Goal: Task Accomplishment & Management: Use online tool/utility

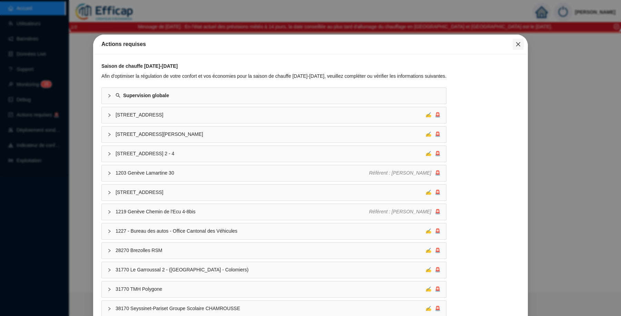
click at [516, 44] on span "Fermer" at bounding box center [518, 44] width 11 height 6
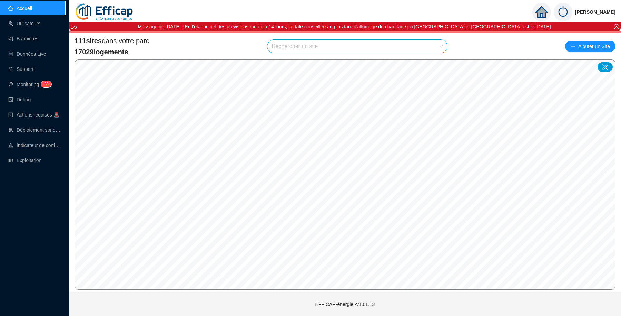
click at [307, 47] on input "search" at bounding box center [354, 46] width 165 height 13
type input "chevreuse"
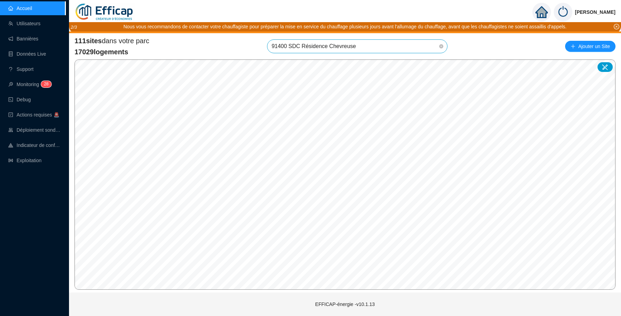
click at [414, 47] on span "91400 SDC Résidence Chevreuse" at bounding box center [358, 46] width 172 height 13
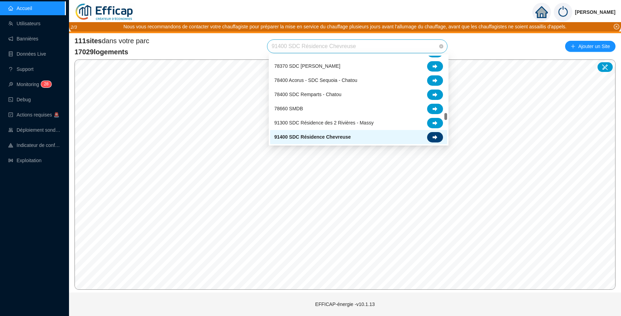
click at [435, 133] on div at bounding box center [435, 137] width 16 height 10
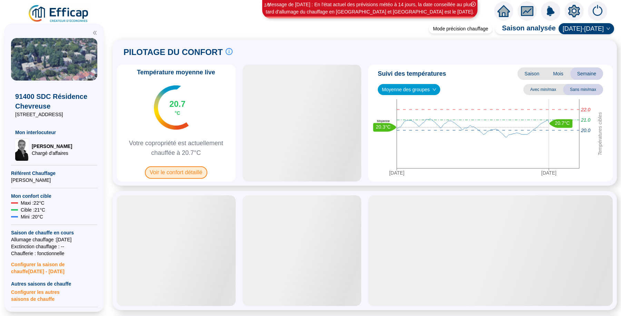
click at [171, 171] on span "Voir le confort détaillé" at bounding box center [176, 172] width 62 height 12
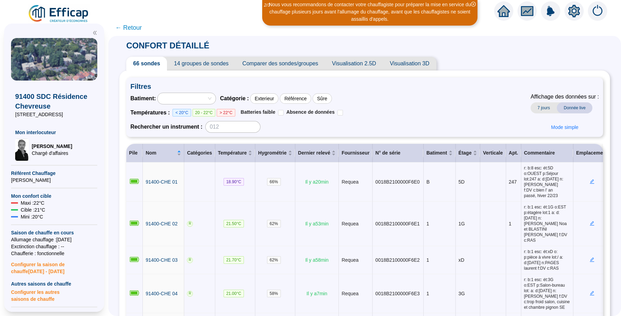
click at [282, 64] on span "Comparer des sondes/groupes" at bounding box center [281, 64] width 90 height 14
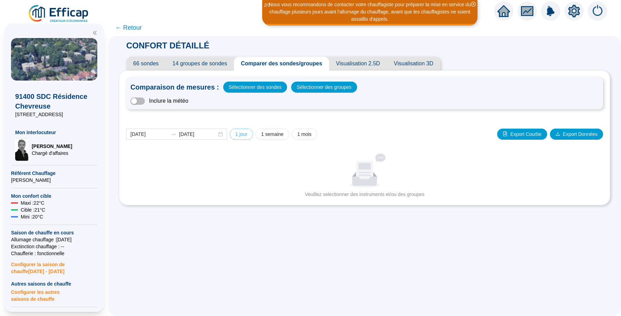
click at [248, 134] on span "1 jour" at bounding box center [241, 133] width 12 height 7
type input "[DATE]"
click at [323, 87] on span "Sélectionner des groupes" at bounding box center [324, 87] width 55 height 10
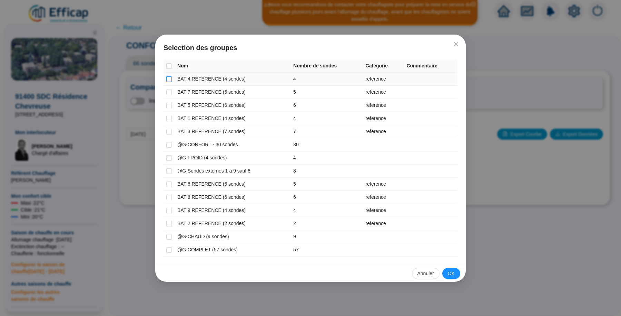
click at [170, 79] on input "checkbox" at bounding box center [169, 79] width 6 height 6
checkbox input "true"
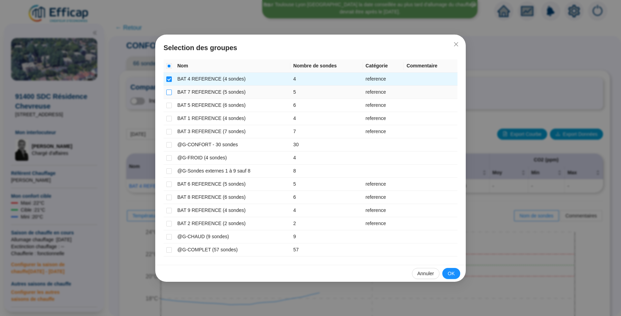
click at [169, 89] on input "checkbox" at bounding box center [169, 92] width 6 height 6
checkbox input "true"
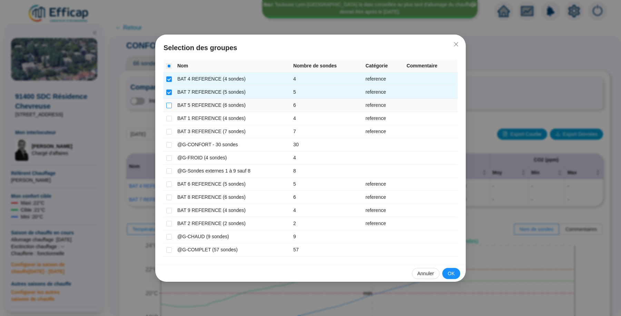
click at [171, 104] on input "checkbox" at bounding box center [169, 106] width 6 height 6
checkbox input "true"
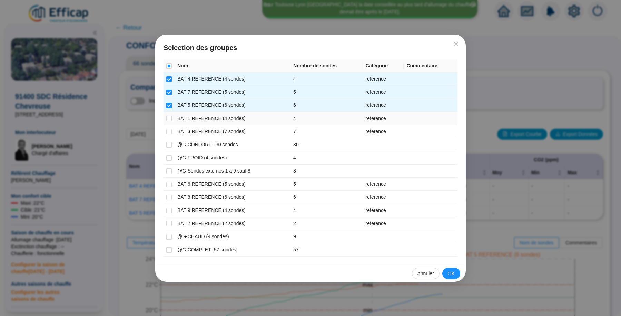
click at [169, 113] on td at bounding box center [169, 118] width 11 height 13
click at [169, 117] on input "checkbox" at bounding box center [169, 119] width 6 height 6
checkbox input "true"
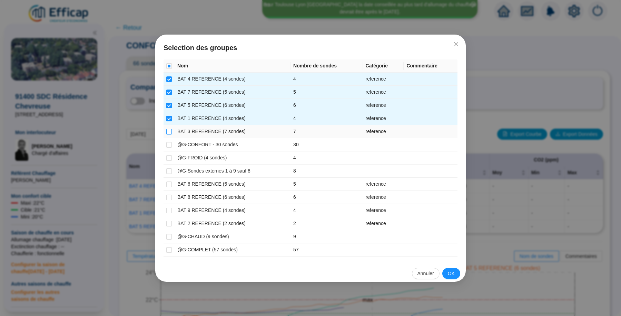
click at [171, 129] on input "checkbox" at bounding box center [169, 132] width 6 height 6
checkbox input "true"
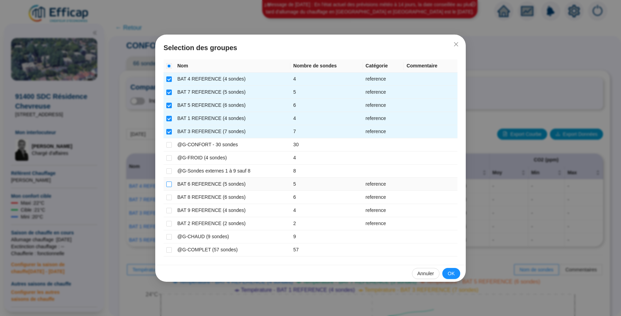
click at [168, 184] on input "checkbox" at bounding box center [169, 184] width 6 height 6
checkbox input "true"
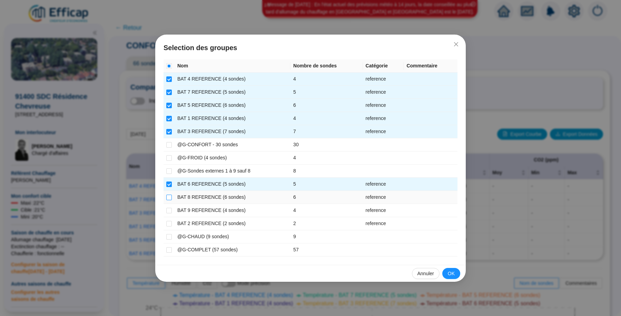
click at [169, 194] on input "checkbox" at bounding box center [169, 197] width 6 height 6
checkbox input "true"
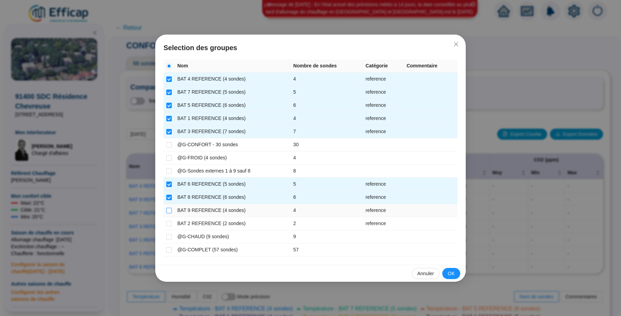
click at [168, 207] on input "checkbox" at bounding box center [169, 210] width 6 height 6
checkbox input "true"
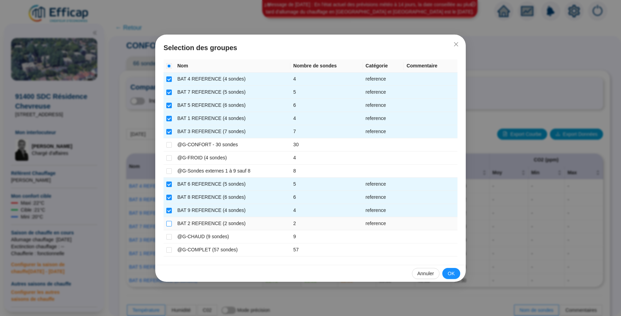
click at [169, 223] on input "checkbox" at bounding box center [169, 224] width 6 height 6
checkbox input "true"
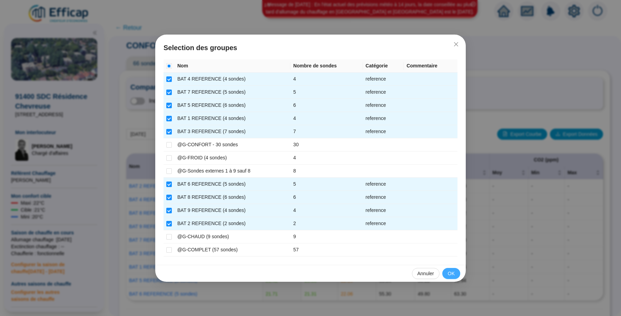
click at [447, 270] on button "OK" at bounding box center [452, 273] width 18 height 11
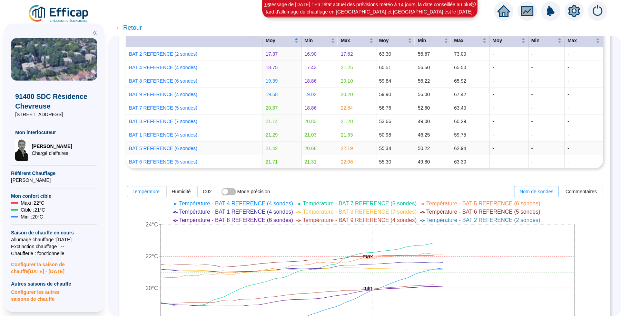
scroll to position [86, 0]
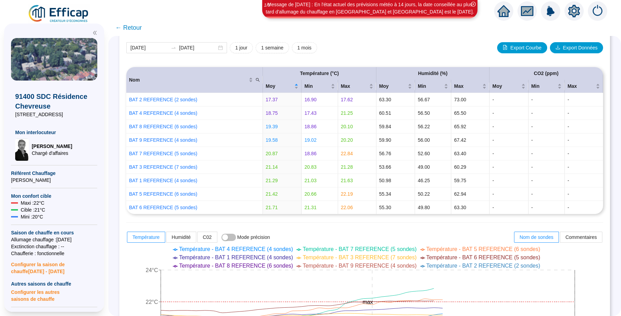
click at [137, 26] on span "← Retour" at bounding box center [128, 28] width 27 height 10
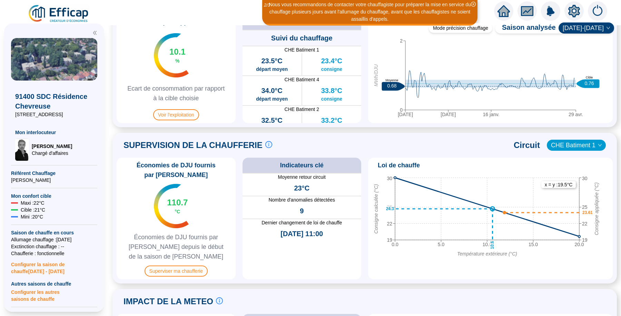
scroll to position [345, 0]
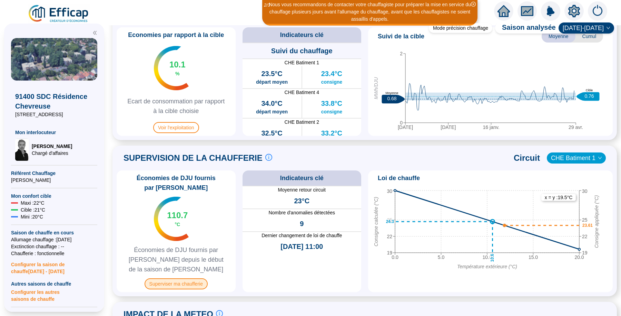
click at [196, 281] on span "Superviser ma chaufferie" at bounding box center [176, 283] width 63 height 11
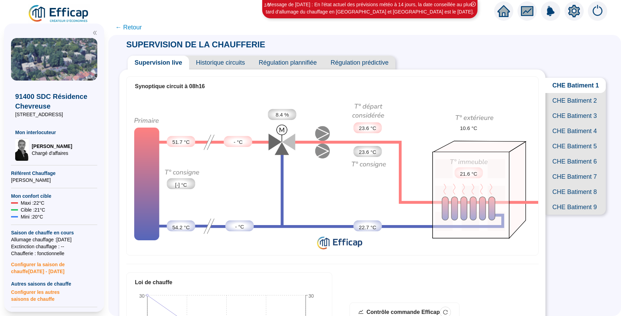
click at [569, 107] on span "CHE Batiment 2" at bounding box center [576, 100] width 60 height 15
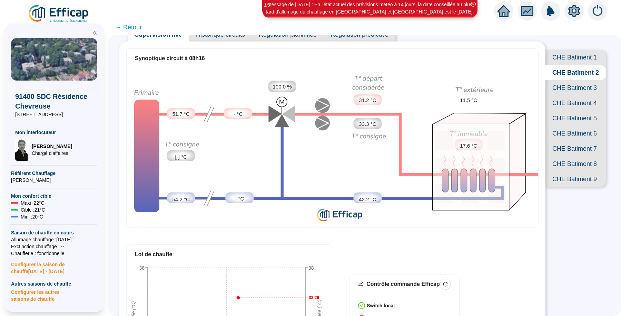
scroll to position [43, 0]
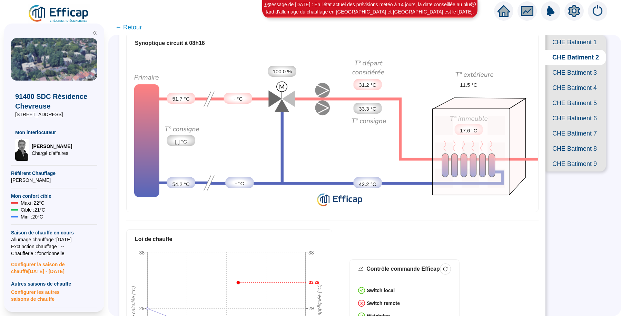
click at [563, 80] on span "CHE Batiment 3" at bounding box center [576, 72] width 60 height 15
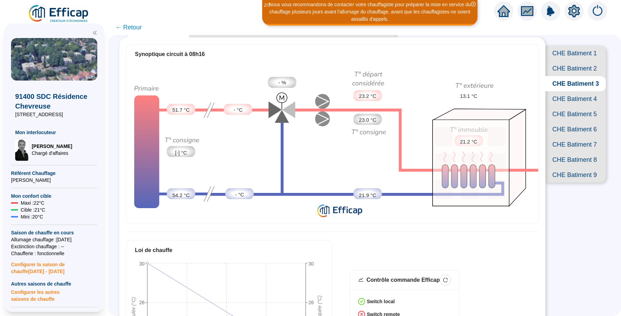
scroll to position [30, 0]
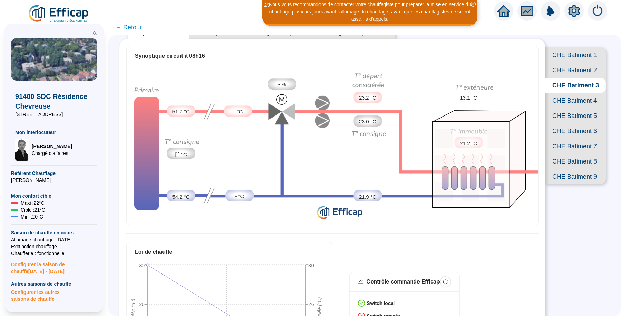
click at [577, 108] on span "CHE Batiment 4" at bounding box center [576, 100] width 60 height 15
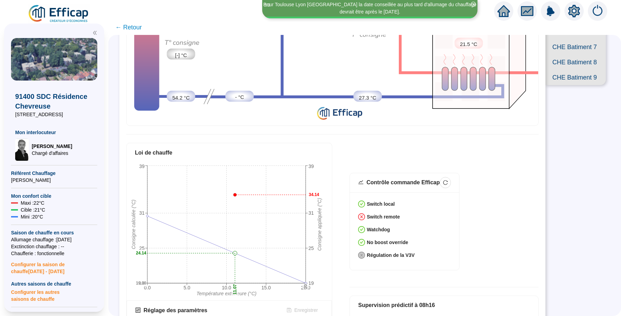
scroll to position [259, 0]
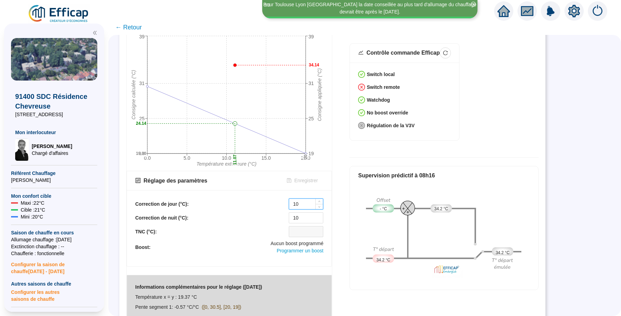
click at [314, 199] on input "10" at bounding box center [306, 203] width 34 height 10
click at [323, 203] on span "Decrease Value" at bounding box center [320, 206] width 8 height 6
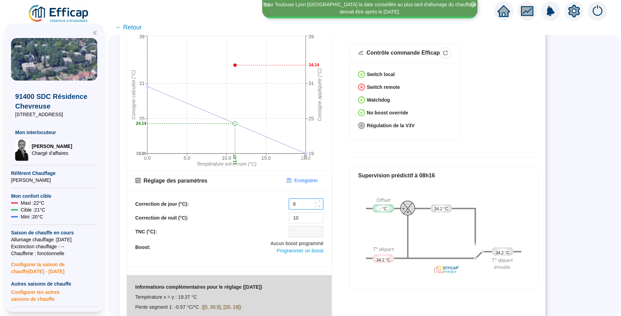
type input "5"
click at [323, 203] on span "Decrease Value" at bounding box center [320, 206] width 8 height 6
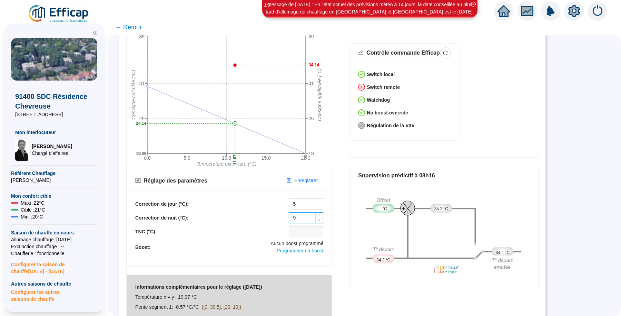
click at [320, 219] on icon "down" at bounding box center [319, 220] width 2 height 2
type input "5"
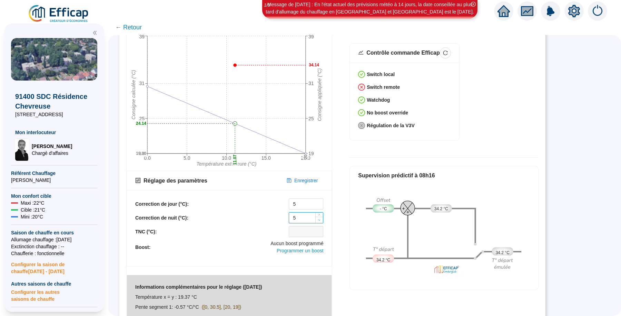
click at [320, 219] on icon "down" at bounding box center [319, 220] width 2 height 2
click at [311, 177] on span "Enregistrer" at bounding box center [305, 180] width 23 height 7
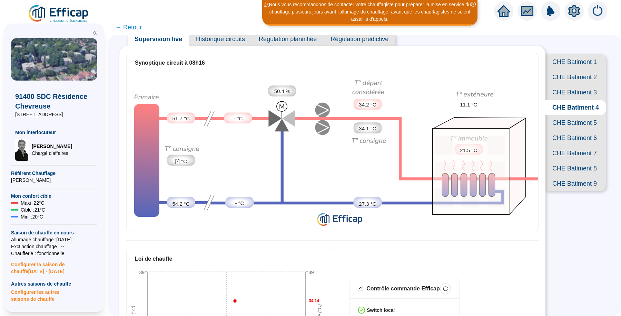
scroll to position [0, 0]
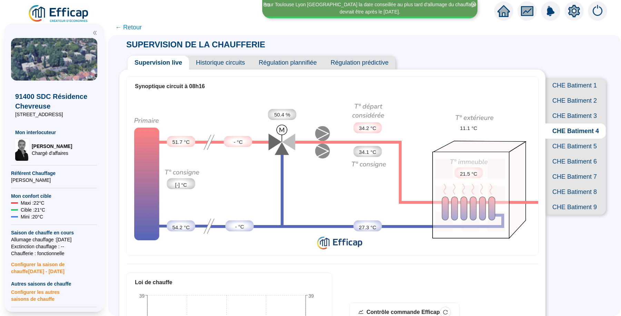
click at [558, 154] on span "CHE Batiment 5" at bounding box center [576, 145] width 60 height 15
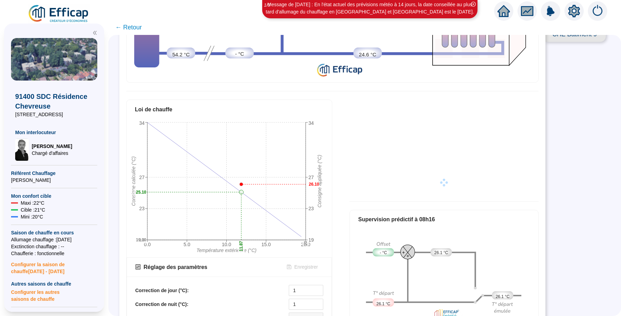
scroll to position [263, 0]
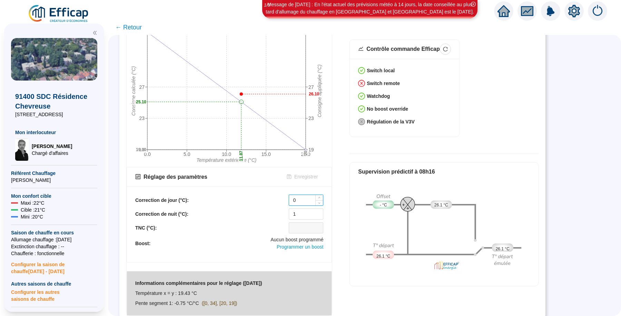
click at [320, 202] on icon "down" at bounding box center [319, 203] width 2 height 2
type input "-2"
click at [320, 202] on icon "down" at bounding box center [319, 203] width 2 height 2
click at [320, 213] on span "Decrease Value" at bounding box center [320, 216] width 8 height 6
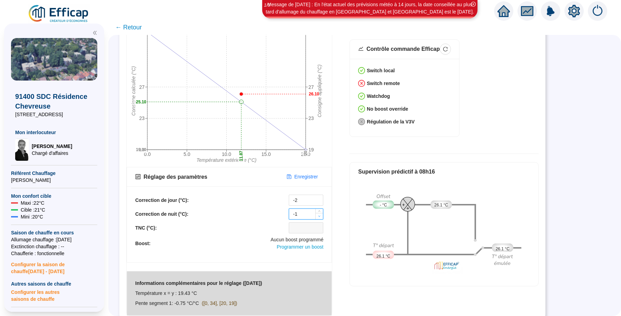
click at [320, 213] on span "Decrease Value" at bounding box center [320, 216] width 8 height 6
type input "-2"
click at [320, 213] on span "Decrease Value" at bounding box center [320, 216] width 8 height 6
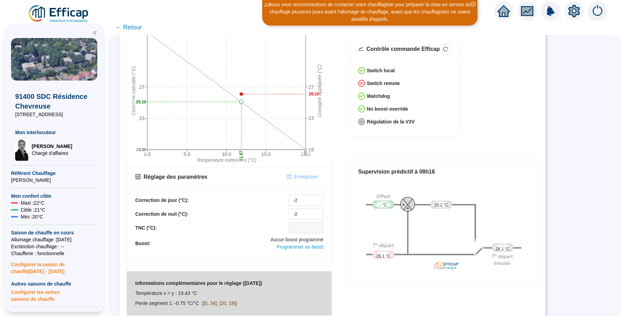
click at [311, 173] on span "Enregistrer" at bounding box center [305, 176] width 23 height 7
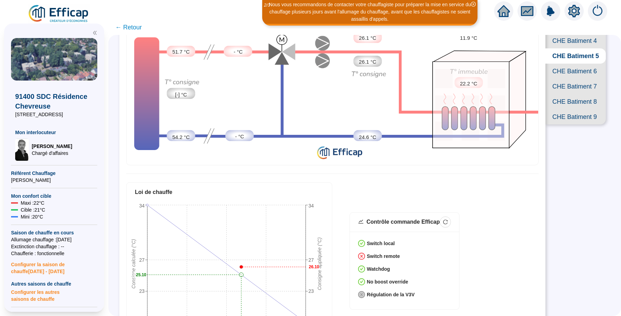
click at [566, 79] on span "CHE Batiment 6" at bounding box center [576, 71] width 60 height 15
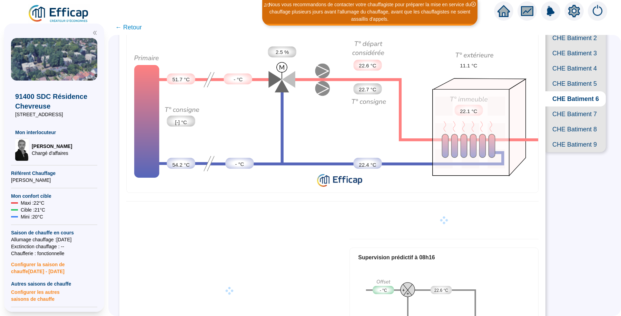
scroll to position [30, 0]
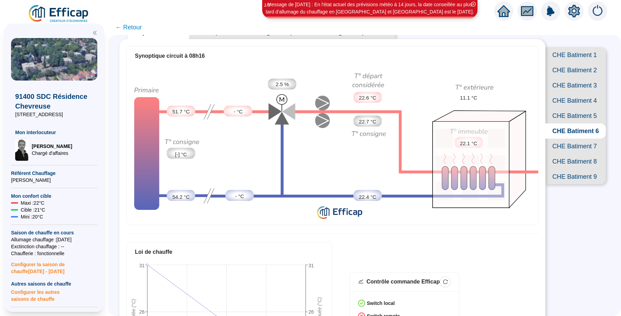
click at [568, 123] on span "CHE Batiment 5" at bounding box center [576, 115] width 60 height 15
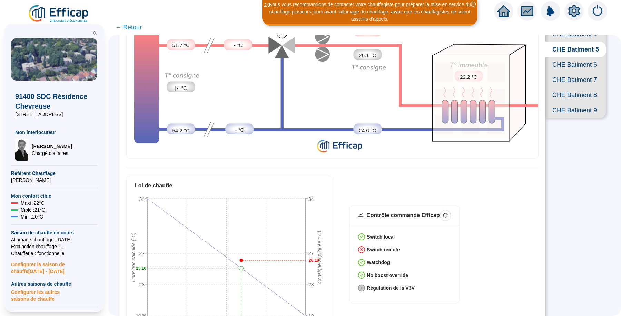
scroll to position [74, 0]
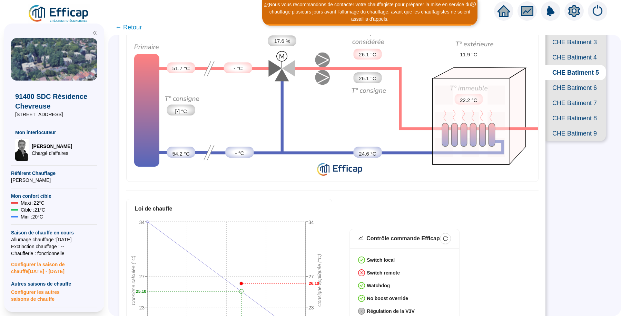
click at [569, 95] on span "CHE Batiment 6" at bounding box center [576, 87] width 60 height 15
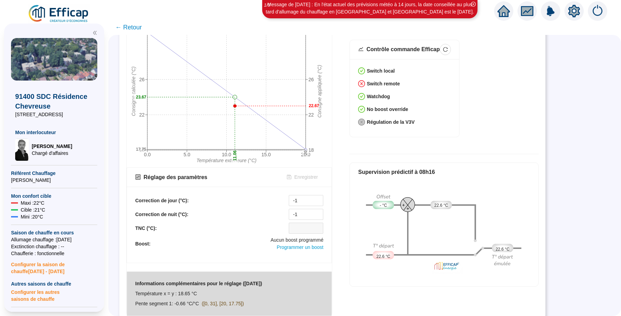
scroll to position [263, 0]
type input "-2"
click at [321, 199] on span "Decrease Value" at bounding box center [320, 202] width 8 height 6
type input "-2"
click at [319, 214] on span "Decrease Value" at bounding box center [320, 216] width 8 height 5
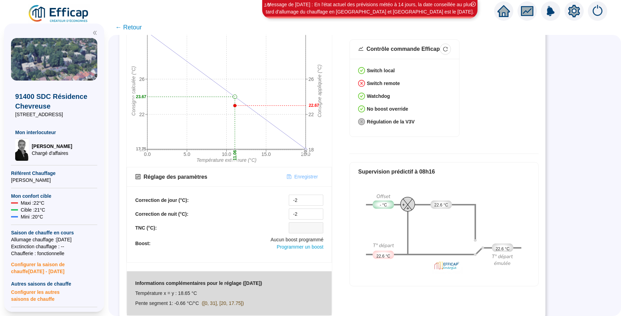
click at [307, 173] on span "Enregistrer" at bounding box center [305, 176] width 23 height 7
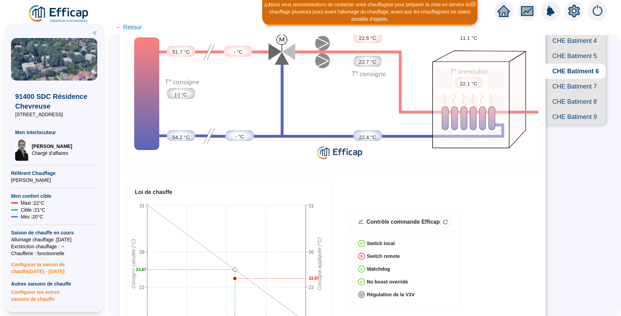
scroll to position [4, 0]
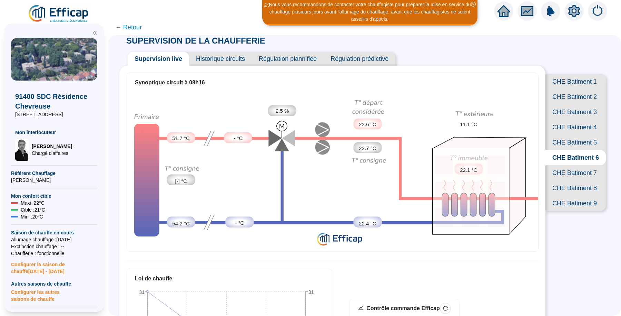
click at [566, 180] on span "CHE Batiment 7" at bounding box center [576, 172] width 60 height 15
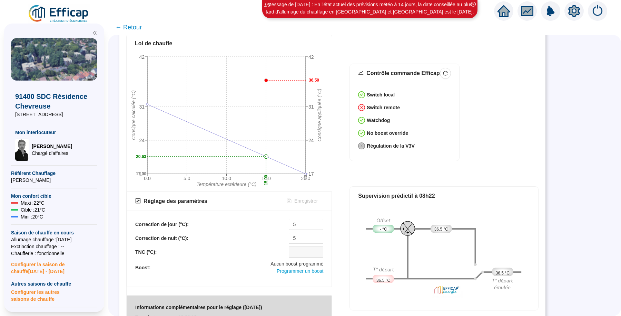
scroll to position [263, 0]
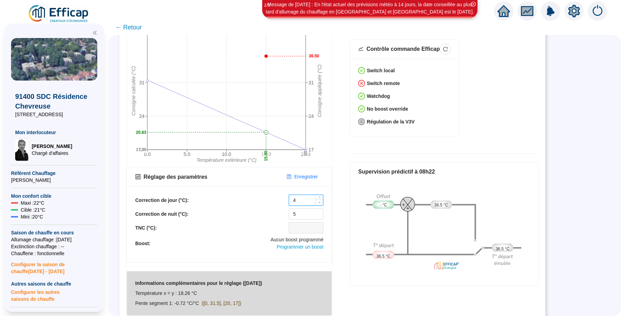
click at [319, 199] on span "Decrease Value" at bounding box center [320, 202] width 8 height 6
type input "0"
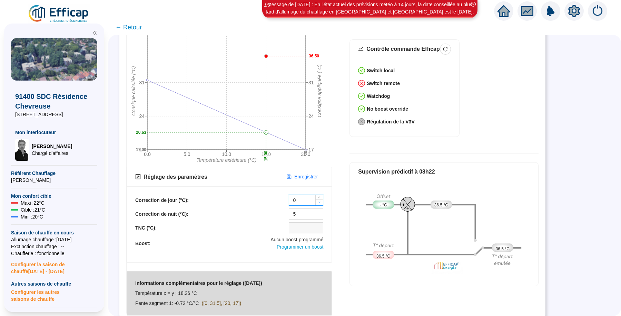
click at [319, 199] on span "Decrease Value" at bounding box center [320, 202] width 8 height 6
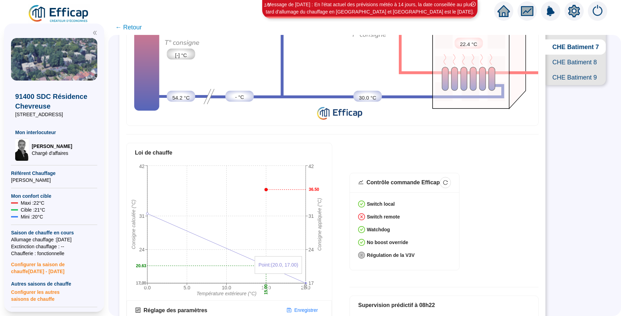
scroll to position [216, 0]
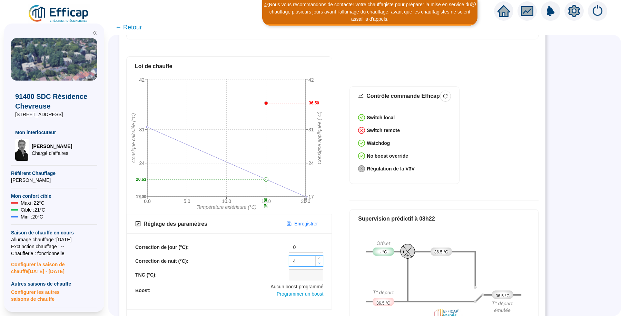
click at [319, 260] on span "Decrease Value" at bounding box center [320, 263] width 8 height 6
type input "0"
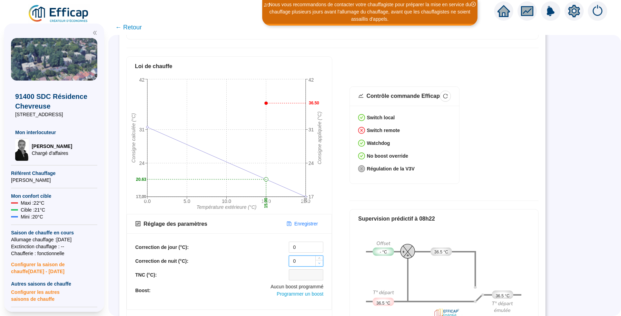
click at [319, 260] on span "Decrease Value" at bounding box center [320, 263] width 8 height 6
click at [304, 220] on span "Enregistrer" at bounding box center [305, 223] width 23 height 7
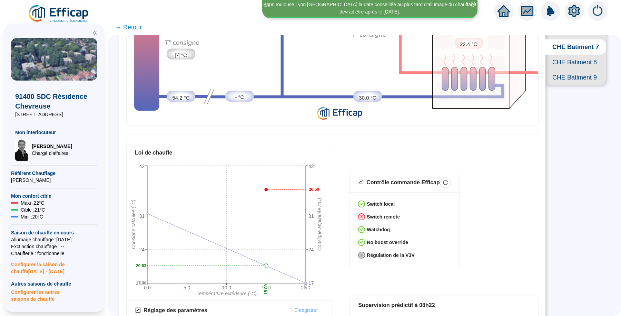
scroll to position [0, 0]
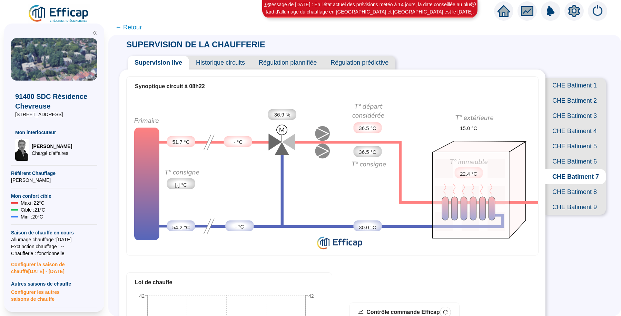
click at [553, 199] on span "CHE Batiment 8" at bounding box center [576, 191] width 60 height 15
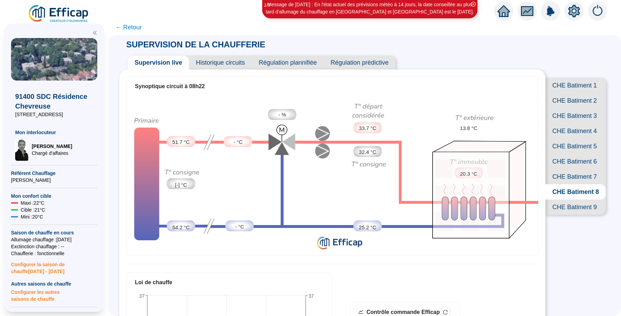
click at [563, 154] on span "CHE Batiment 5" at bounding box center [576, 145] width 60 height 15
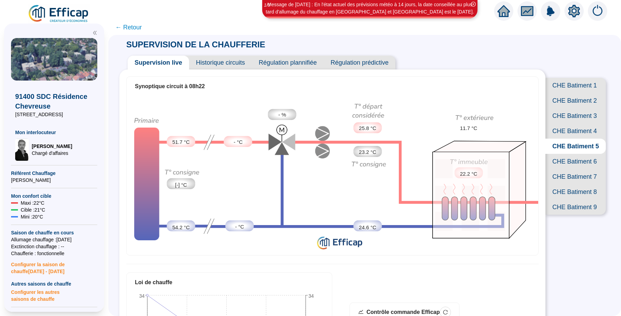
click at [556, 90] on span "CHE Batiment 1" at bounding box center [576, 85] width 60 height 15
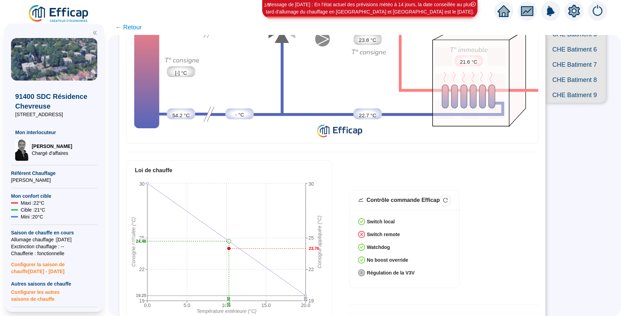
scroll to position [43, 0]
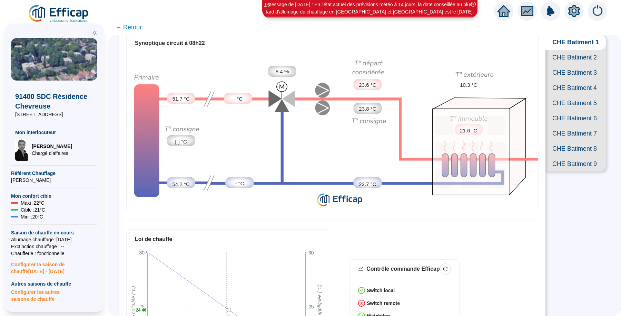
click at [579, 62] on span "CHE Batiment 2" at bounding box center [576, 57] width 60 height 15
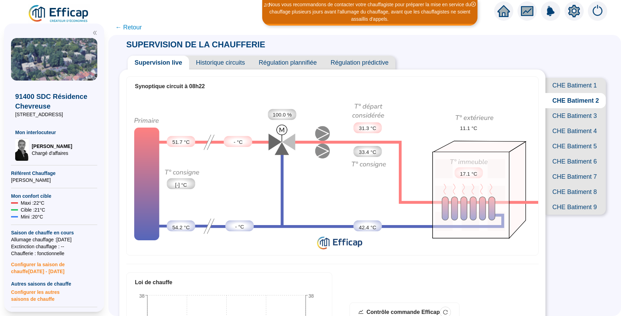
click at [576, 123] on span "CHE Batiment 3" at bounding box center [576, 115] width 60 height 15
click at [572, 138] on span "CHE Batiment 4" at bounding box center [576, 130] width 60 height 15
click at [568, 123] on span "CHE Batiment 3" at bounding box center [576, 115] width 60 height 15
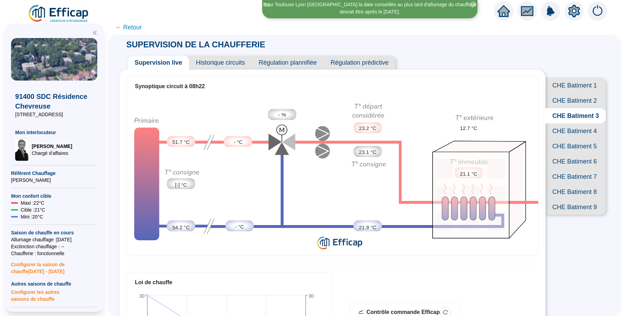
click at [575, 84] on span "CHE Batiment 1" at bounding box center [576, 85] width 60 height 15
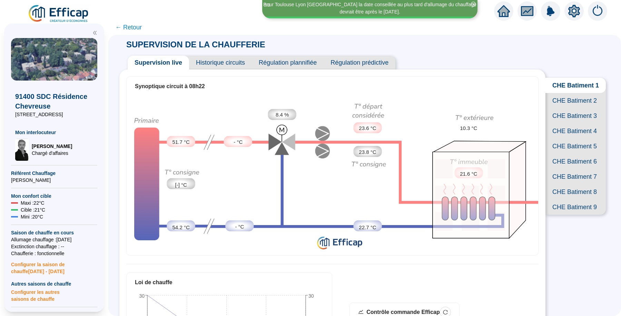
click at [572, 106] on span "CHE Batiment 2" at bounding box center [576, 100] width 60 height 15
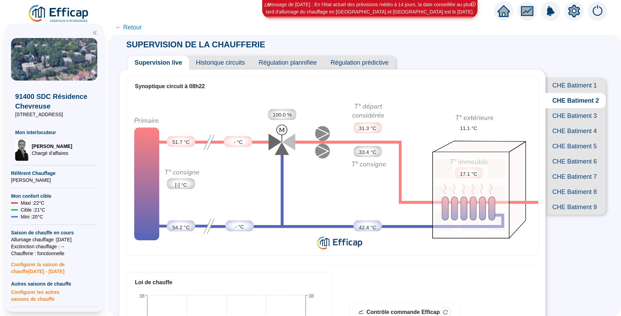
click at [568, 123] on span "CHE Batiment 3" at bounding box center [576, 115] width 60 height 15
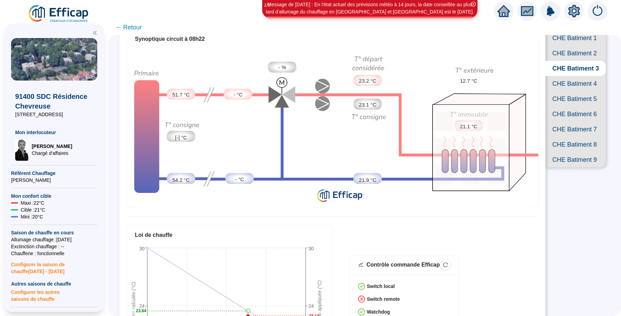
scroll to position [43, 0]
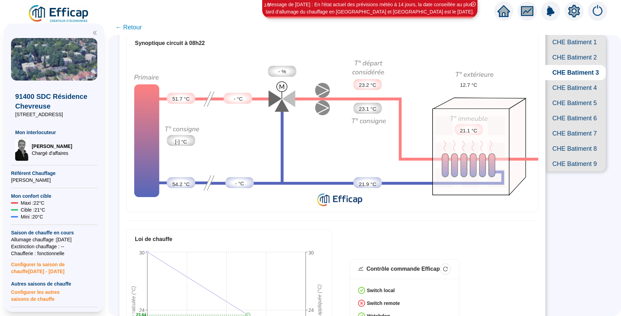
click at [580, 95] on span "CHE Batiment 4" at bounding box center [576, 87] width 60 height 15
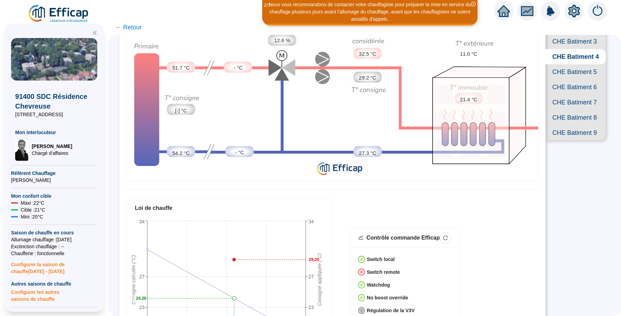
scroll to position [43, 0]
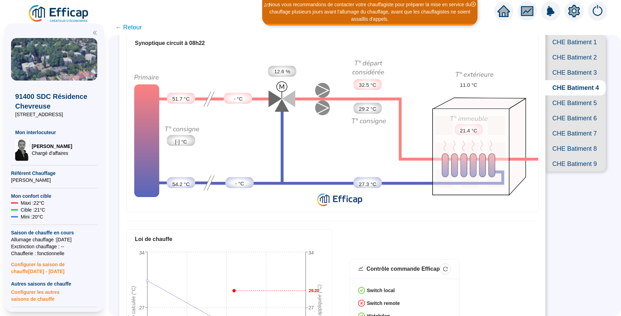
click at [565, 110] on span "CHE Batiment 5" at bounding box center [576, 102] width 60 height 15
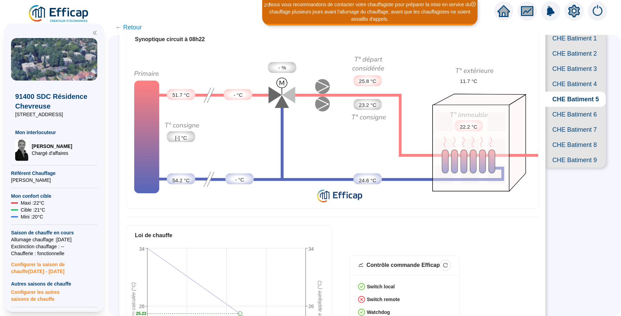
scroll to position [43, 0]
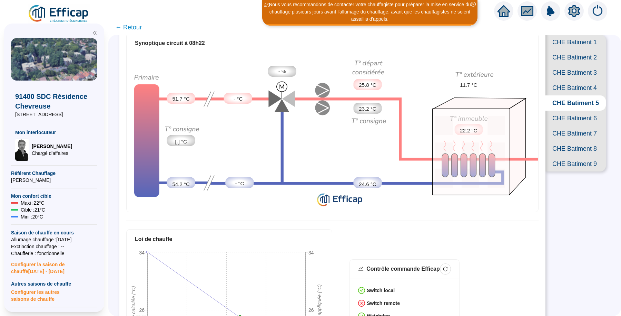
click at [573, 126] on span "CHE Batiment 6" at bounding box center [576, 117] width 60 height 15
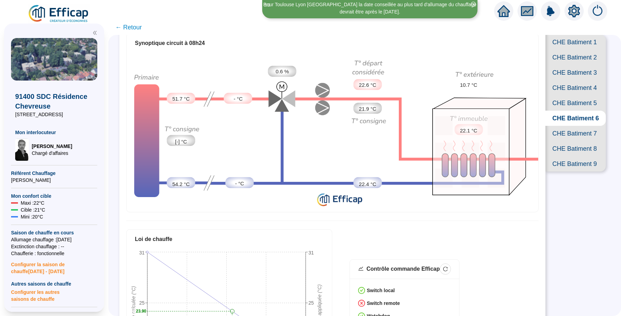
click at [568, 141] on span "CHE Batiment 7" at bounding box center [576, 133] width 60 height 15
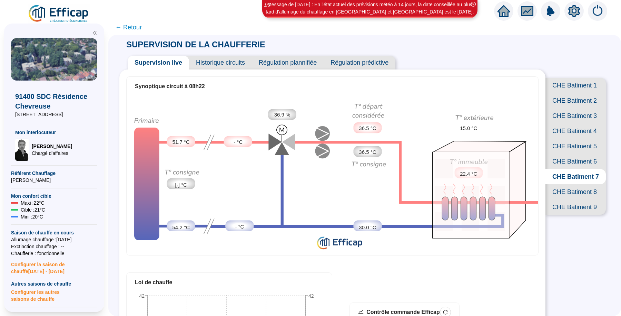
click at [230, 62] on span "Historique circuits" at bounding box center [220, 63] width 63 height 14
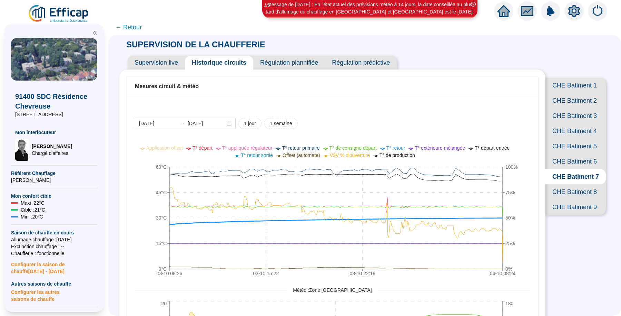
click at [575, 199] on span "CHE Batiment 8" at bounding box center [576, 191] width 60 height 15
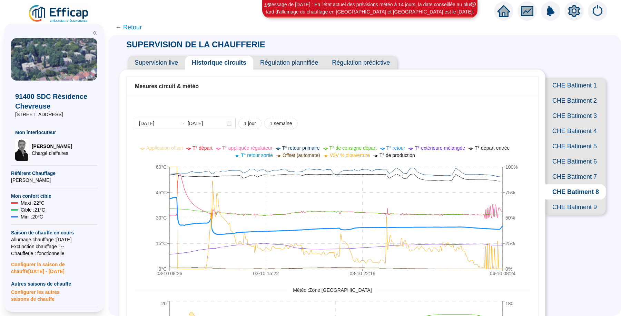
click at [575, 214] on span "CHE Batiment 9" at bounding box center [576, 206] width 60 height 15
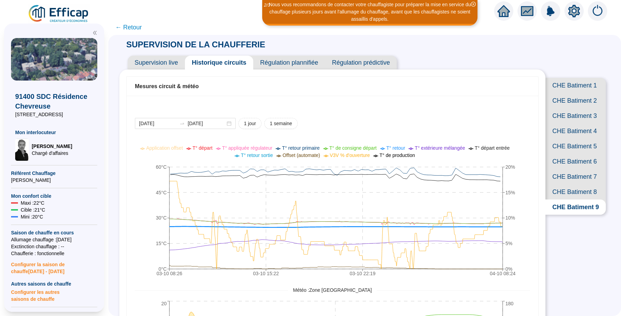
click at [155, 63] on span "Supervision live" at bounding box center [156, 63] width 57 height 14
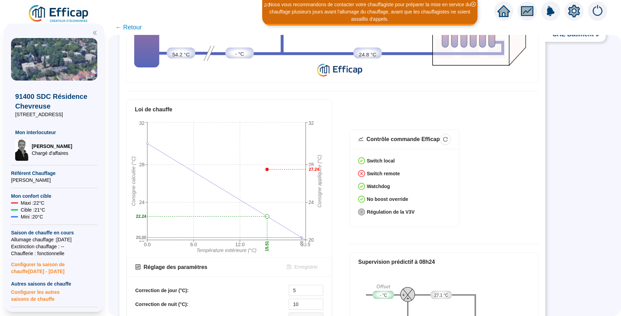
scroll to position [216, 0]
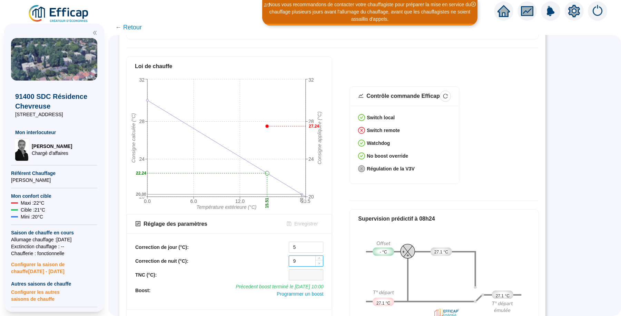
click at [321, 262] on icon "down" at bounding box center [319, 263] width 2 height 2
type input "5"
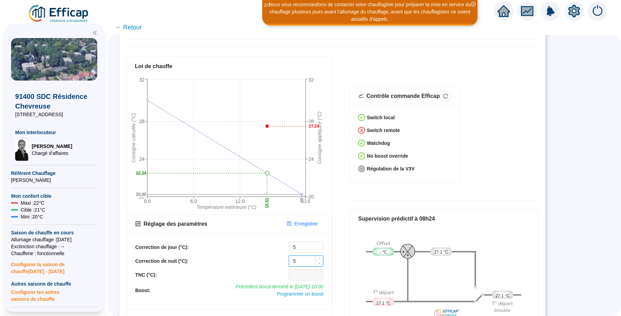
click at [321, 262] on icon "down" at bounding box center [319, 263] width 2 height 2
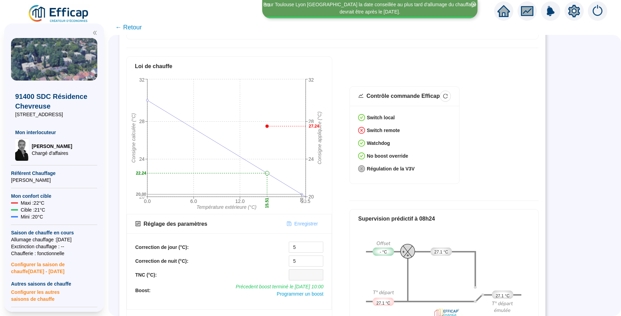
click at [306, 220] on span "Enregistrer" at bounding box center [305, 223] width 23 height 7
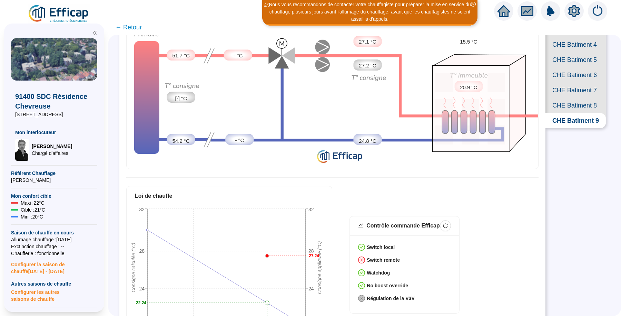
scroll to position [0, 0]
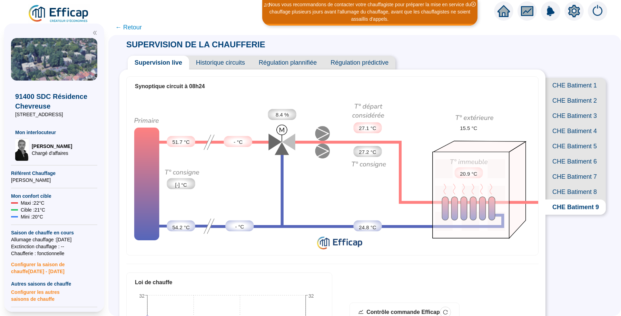
click at [225, 64] on span "Historique circuits" at bounding box center [220, 63] width 63 height 14
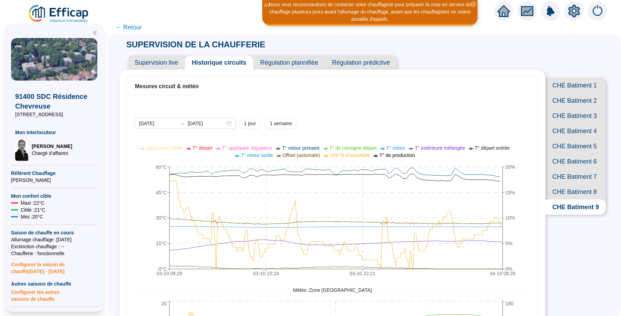
click at [163, 62] on span "Supervision live" at bounding box center [156, 63] width 57 height 14
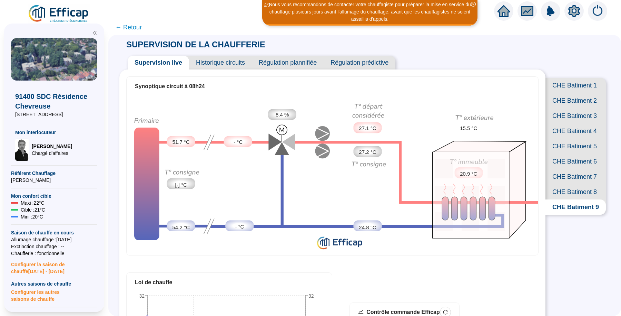
click at [240, 63] on span "Historique circuits" at bounding box center [220, 63] width 63 height 14
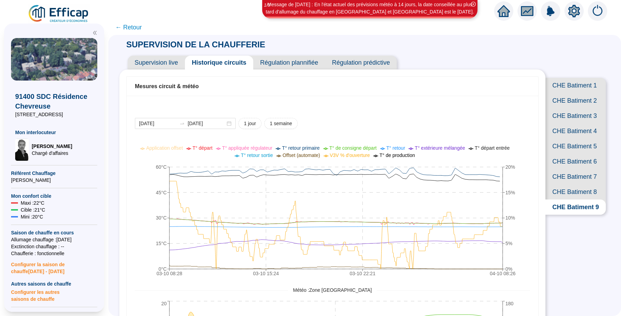
click at [132, 26] on span "← Retour" at bounding box center [128, 27] width 27 height 10
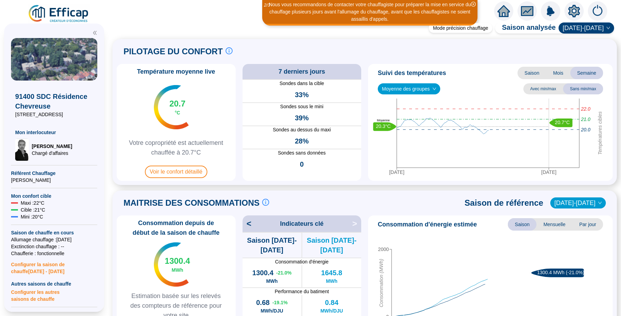
click at [184, 169] on span "Voir le confort détaillé" at bounding box center [176, 171] width 62 height 12
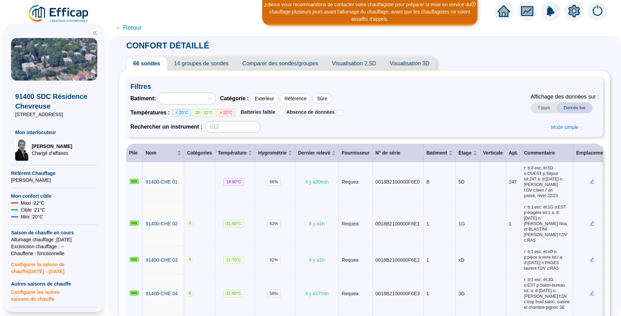
click at [258, 63] on span "Comparer des sondes/groupes" at bounding box center [281, 64] width 90 height 14
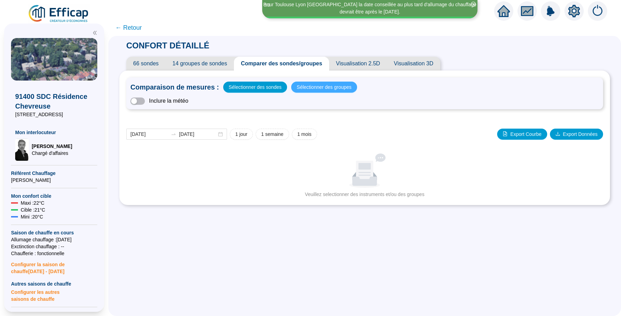
click at [326, 88] on span "Sélectionner des groupes" at bounding box center [324, 87] width 55 height 10
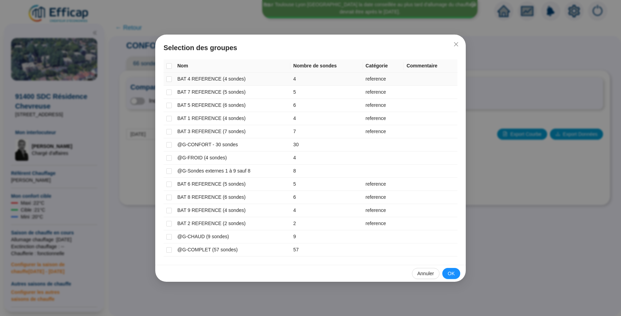
click at [172, 76] on td at bounding box center [169, 78] width 11 height 13
click at [169, 80] on input "checkbox" at bounding box center [169, 79] width 6 height 6
checkbox input "true"
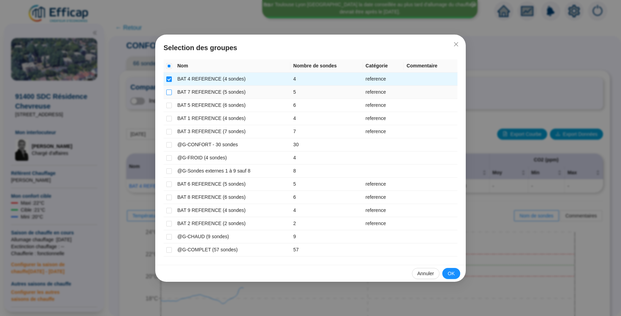
click at [169, 93] on input "checkbox" at bounding box center [169, 92] width 6 height 6
checkbox input "true"
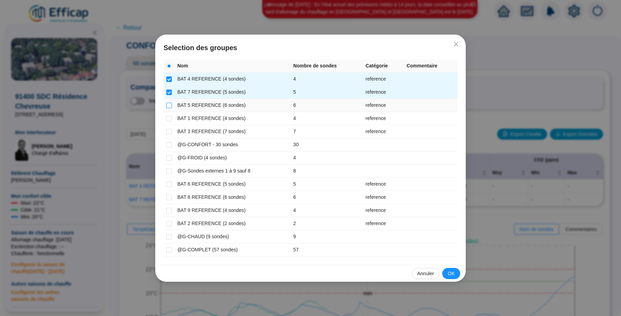
click at [169, 105] on input "checkbox" at bounding box center [169, 106] width 6 height 6
checkbox input "true"
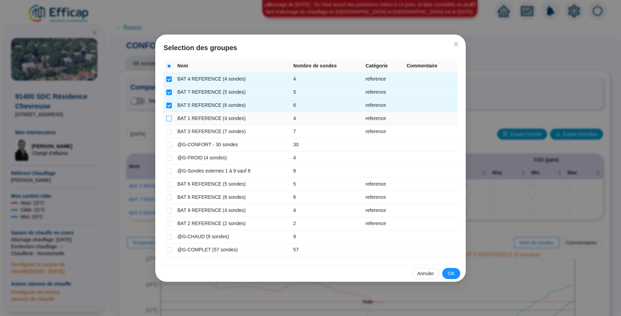
click at [169, 116] on input "checkbox" at bounding box center [169, 119] width 6 height 6
checkbox input "true"
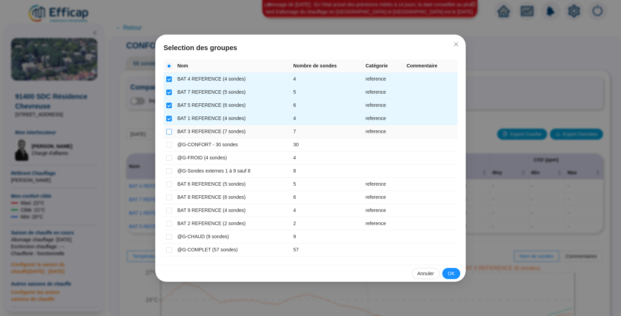
click at [171, 131] on input "checkbox" at bounding box center [169, 132] width 6 height 6
checkbox input "true"
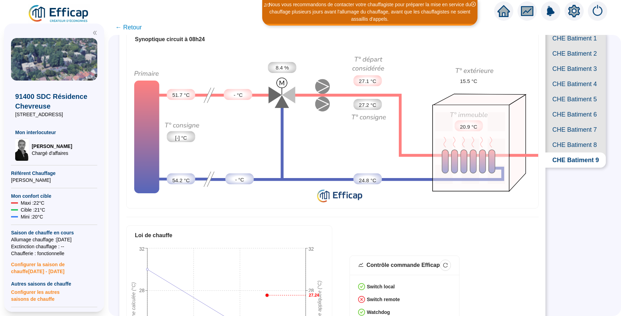
scroll to position [176, 0]
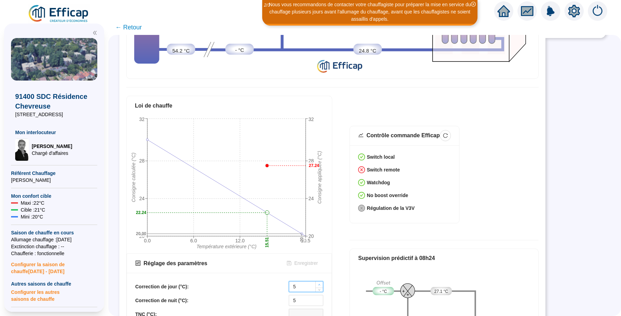
type input "6"
click at [321, 283] on icon "up" at bounding box center [319, 284] width 2 height 2
type input "6"
click at [320, 295] on span "Increase Value" at bounding box center [320, 297] width 8 height 5
type input "7"
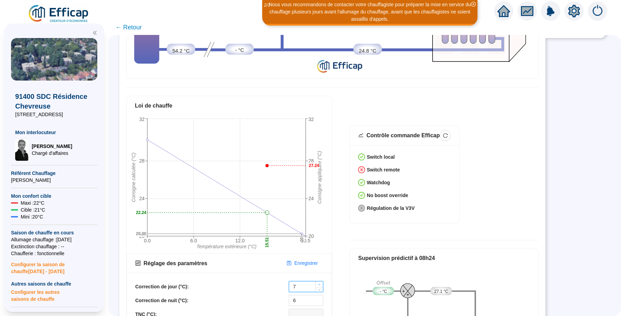
click at [319, 283] on icon "up" at bounding box center [319, 284] width 2 height 2
type input "7"
click at [320, 297] on icon "up" at bounding box center [320, 297] width 2 height 1
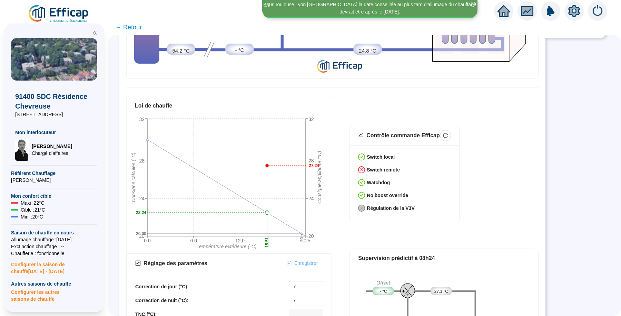
click at [309, 259] on span "Enregistrer" at bounding box center [305, 262] width 23 height 7
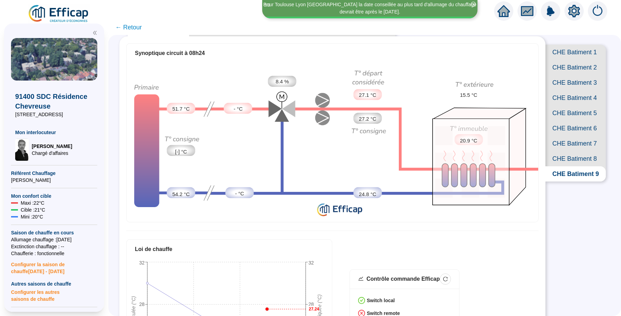
scroll to position [4, 0]
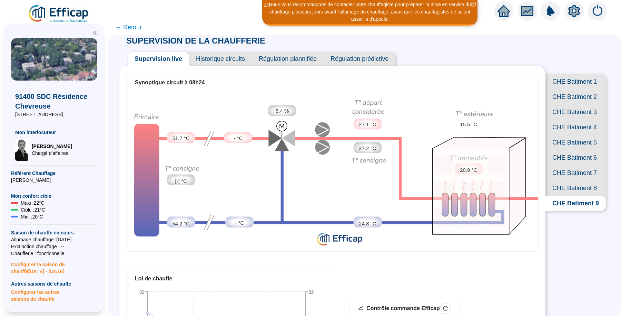
click at [563, 195] on span "CHE Batiment 8" at bounding box center [576, 187] width 60 height 15
click at [577, 211] on span "CHE Batiment 9" at bounding box center [576, 202] width 60 height 15
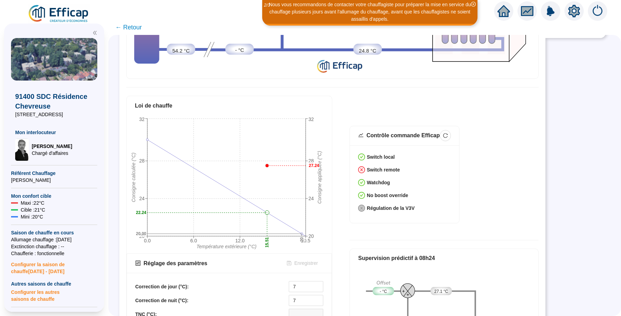
scroll to position [90, 0]
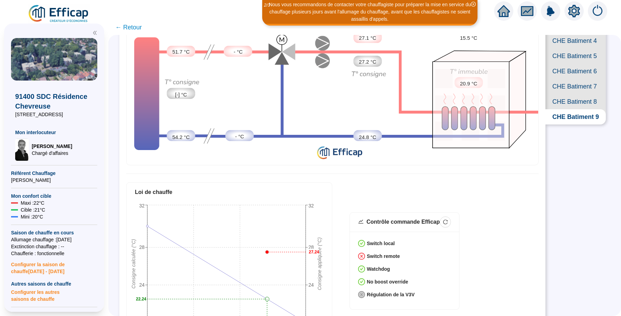
click at [580, 109] on span "CHE Batiment 8" at bounding box center [576, 101] width 60 height 15
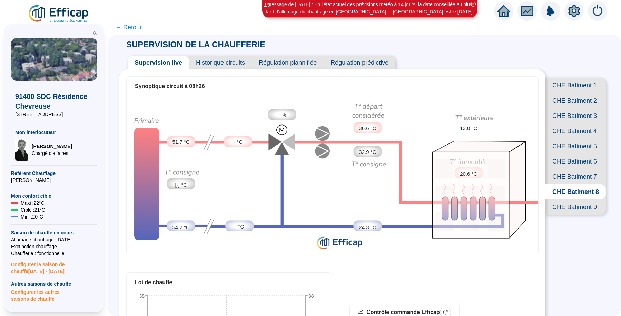
click at [227, 68] on span "Historique circuits" at bounding box center [220, 63] width 63 height 14
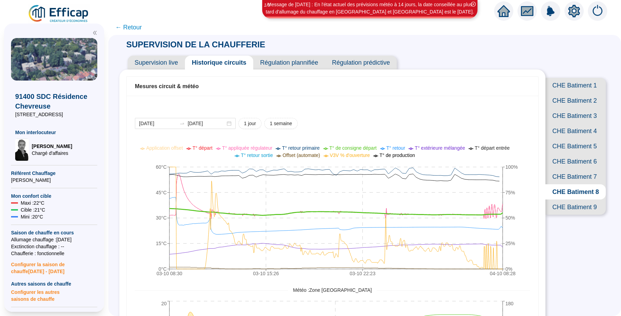
click at [570, 214] on span "CHE Batiment 9" at bounding box center [576, 206] width 60 height 15
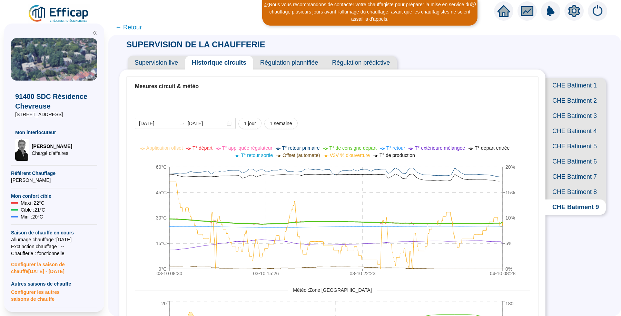
click at [567, 199] on span "CHE Batiment 8" at bounding box center [576, 191] width 60 height 15
